Goal: Task Accomplishment & Management: Manage account settings

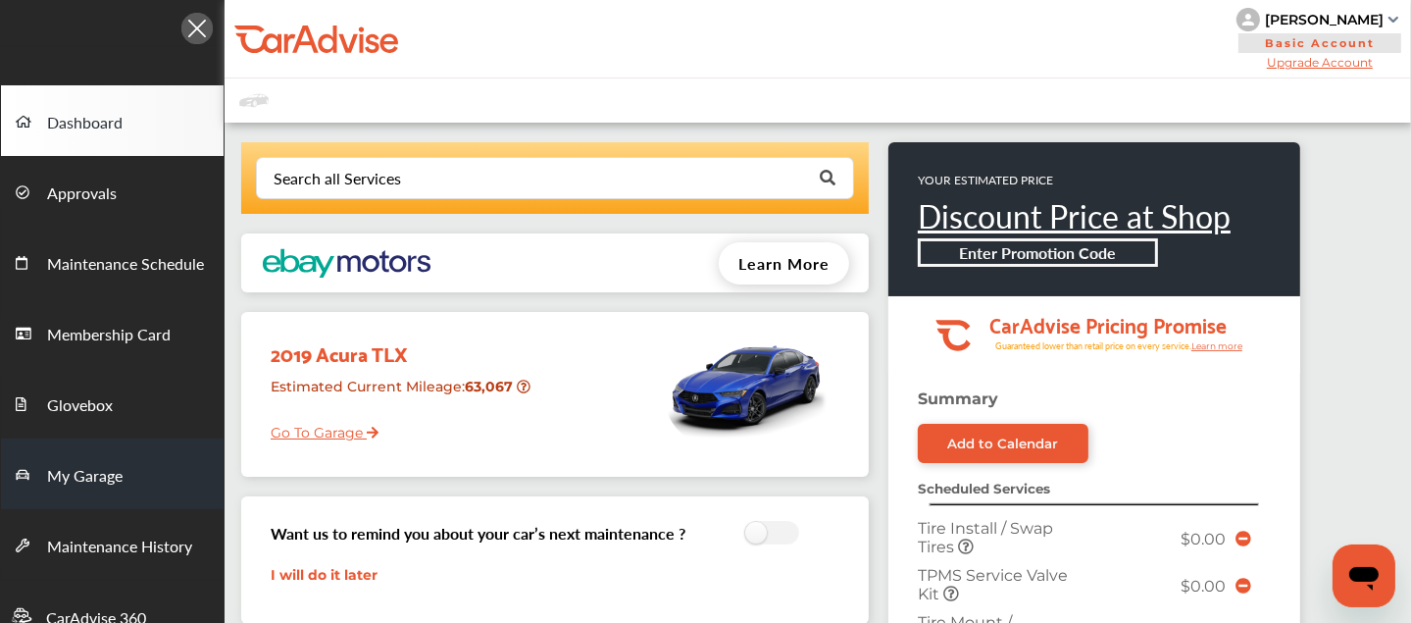
click at [108, 467] on span "My Garage" at bounding box center [85, 476] width 76 height 25
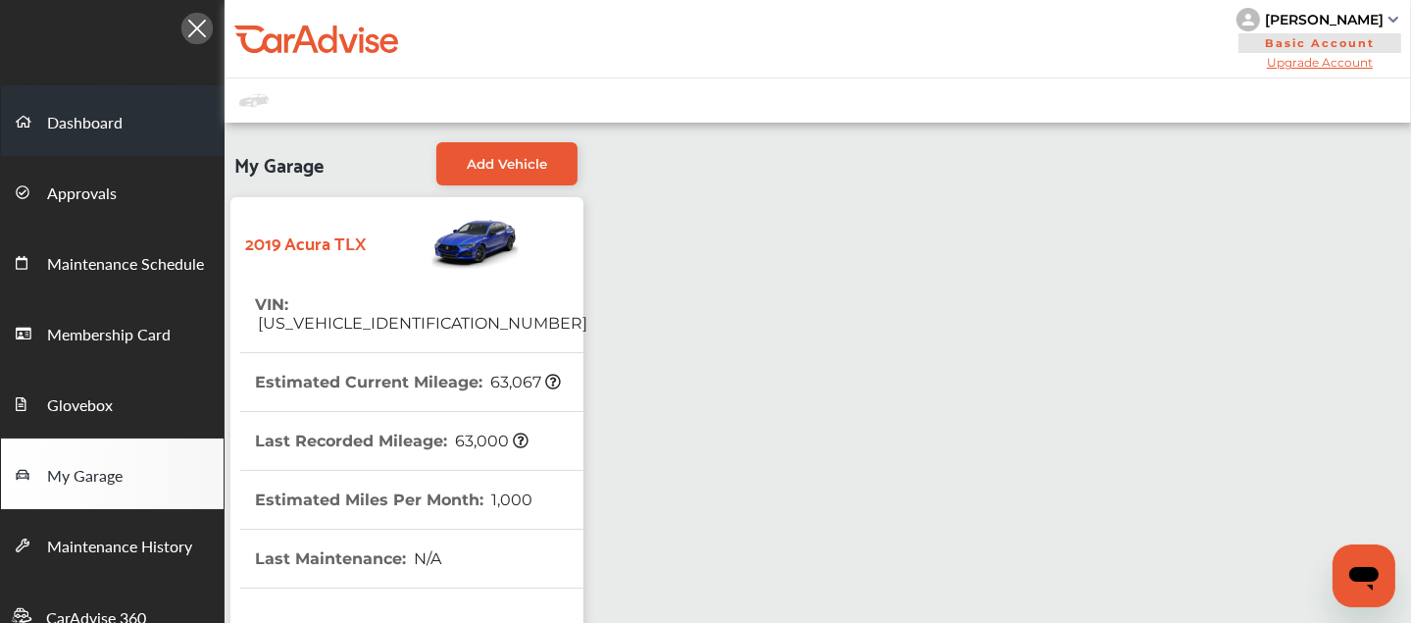
click at [102, 117] on span "Dashboard" at bounding box center [85, 123] width 76 height 25
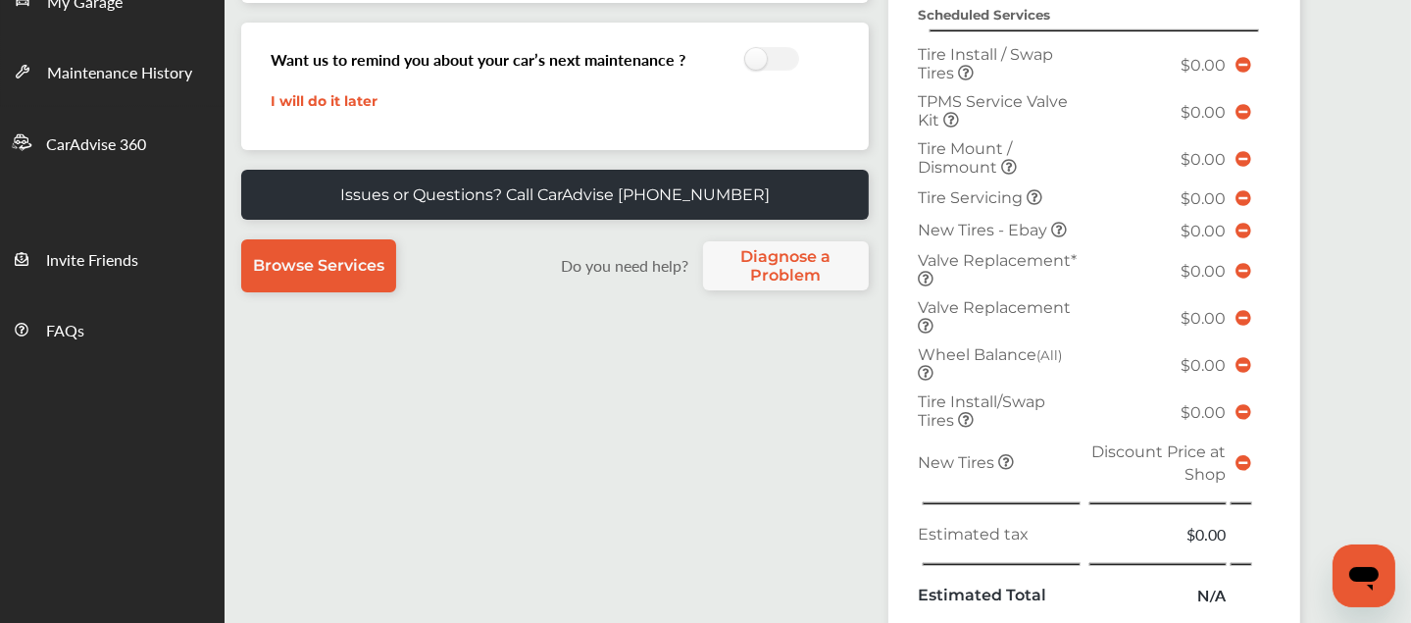
scroll to position [955, 0]
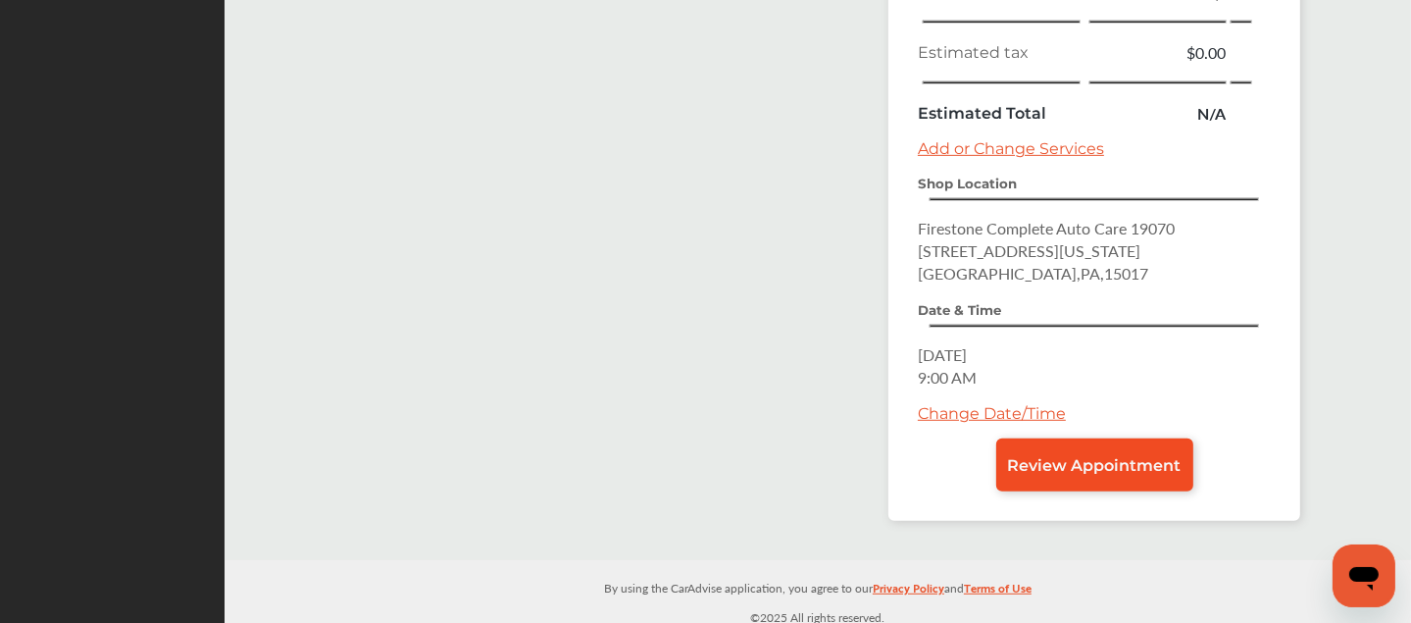
click at [1093, 456] on span "Review Appointment" at bounding box center [1095, 465] width 174 height 19
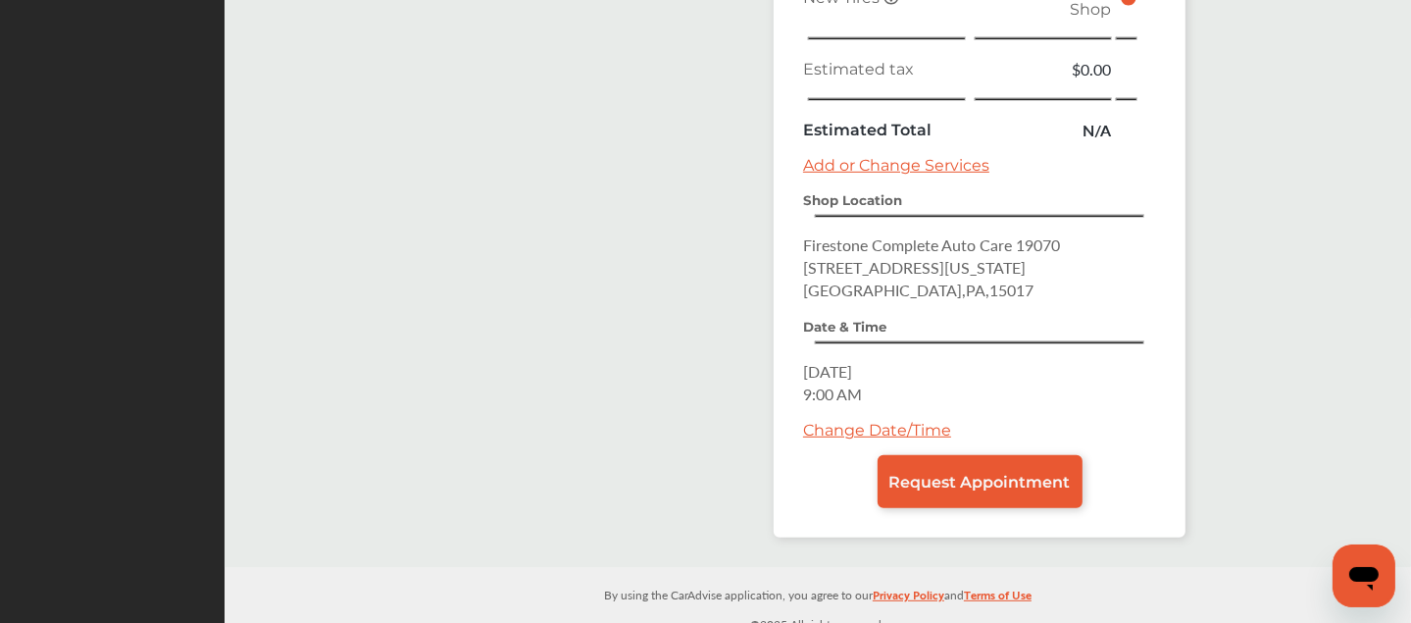
scroll to position [933, 0]
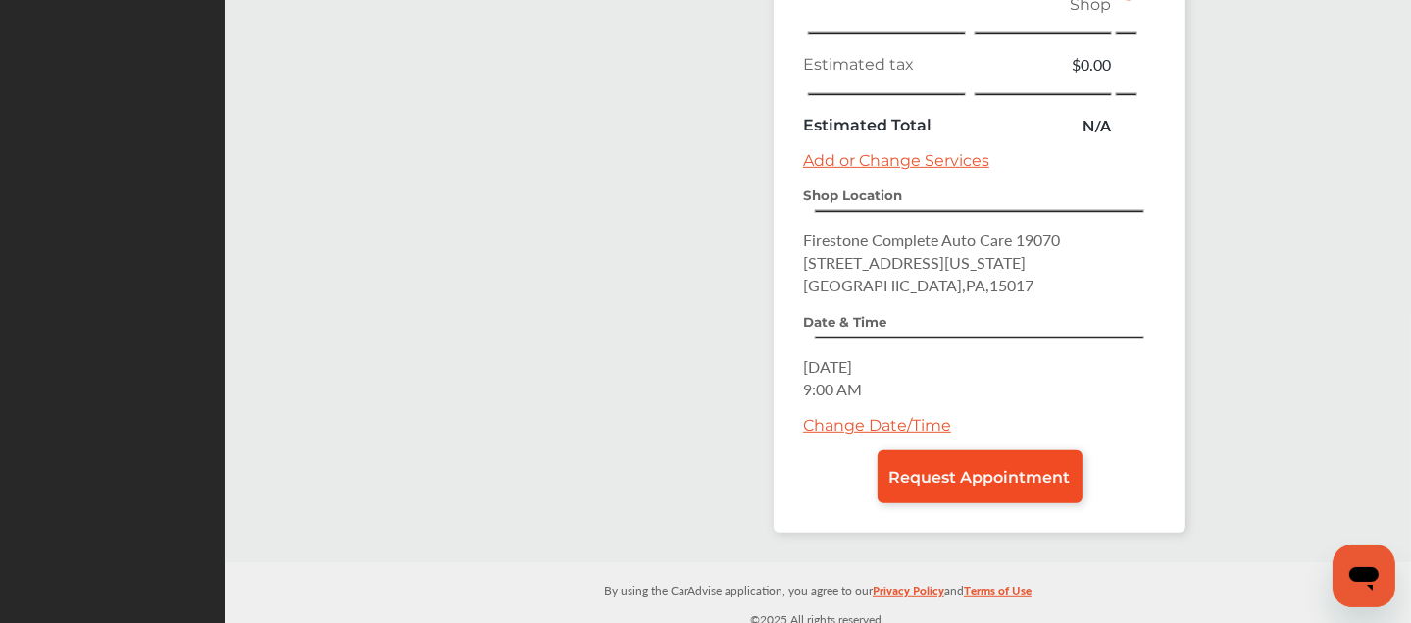
click at [927, 492] on link "Request Appointment" at bounding box center [980, 476] width 205 height 53
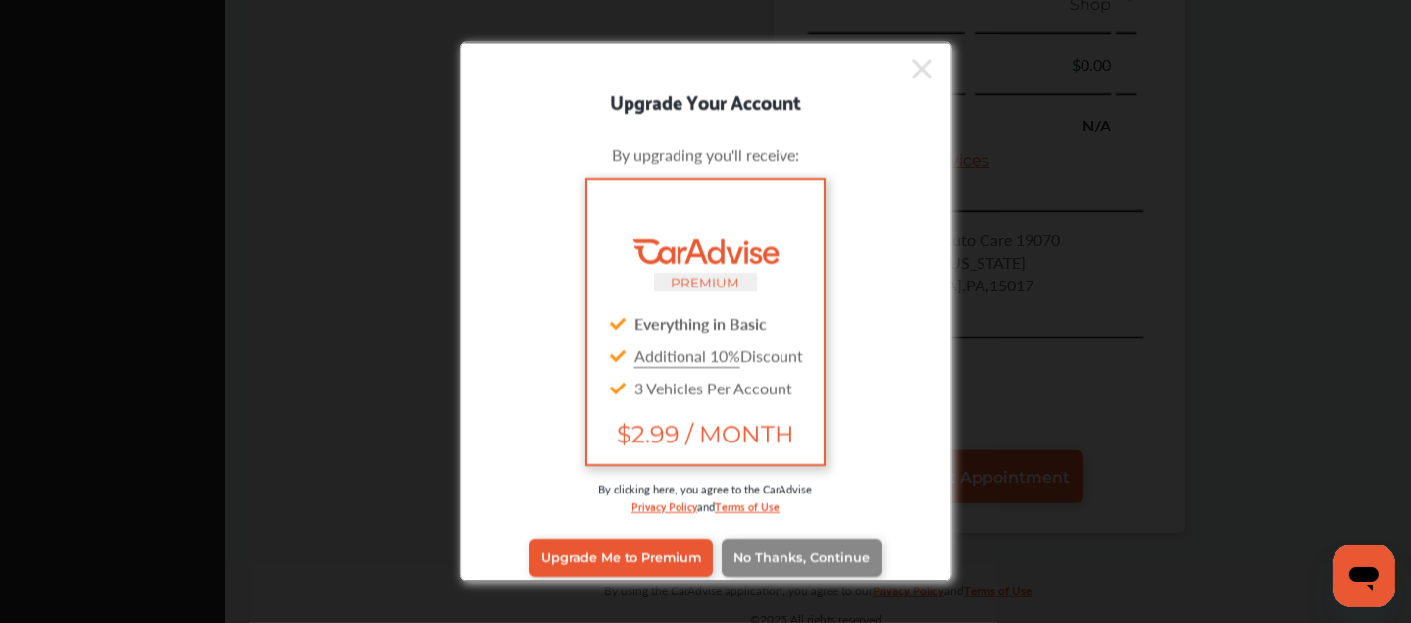
click at [823, 556] on span "No Thanks, Continue" at bounding box center [801, 557] width 136 height 15
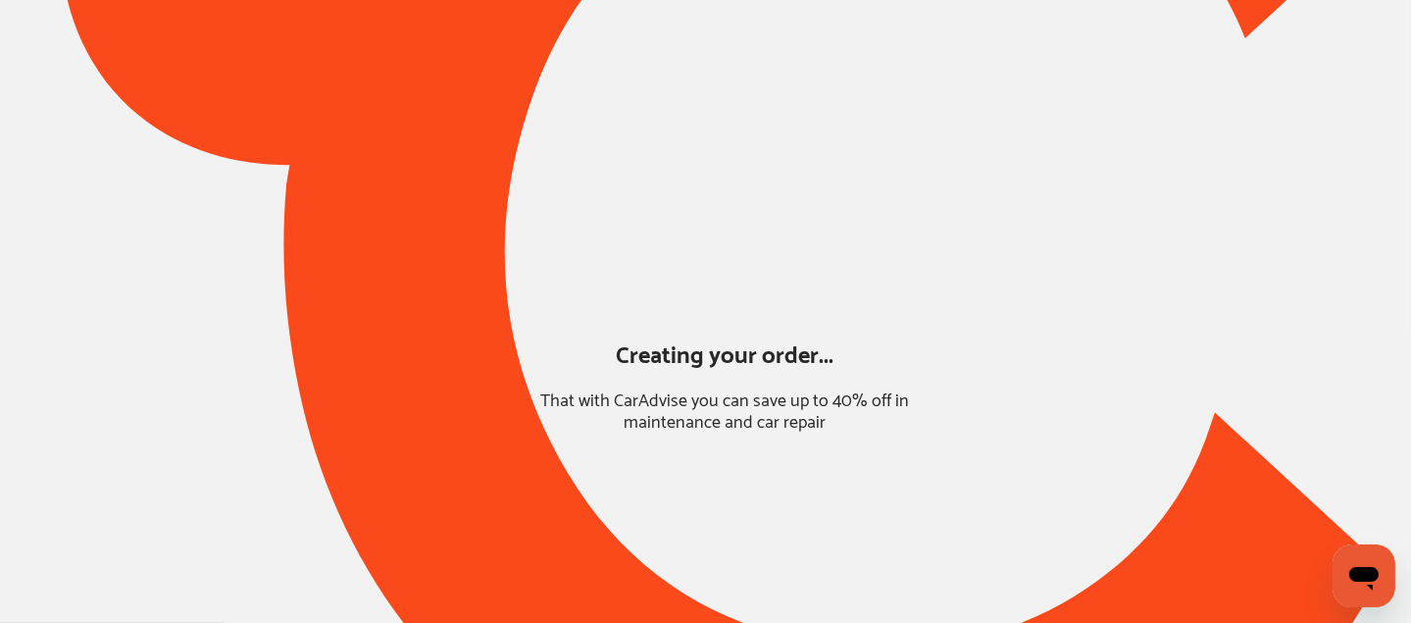
scroll to position [213, 0]
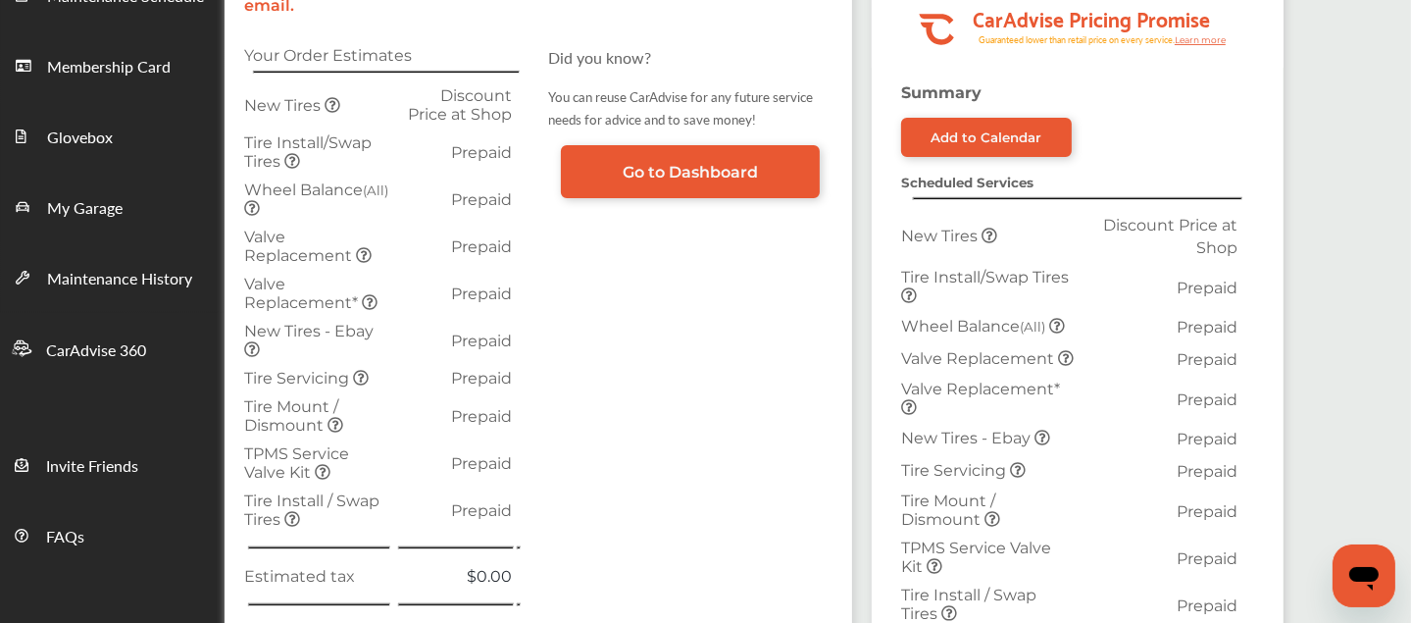
scroll to position [836, 0]
